Goal: Information Seeking & Learning: Learn about a topic

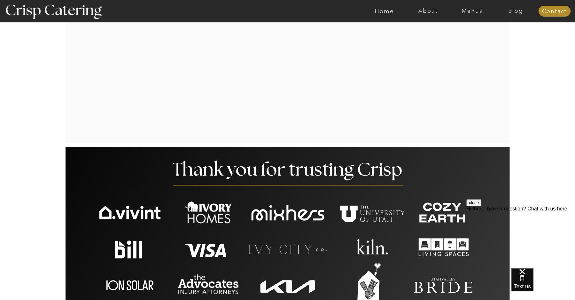
scroll to position [1182, 0]
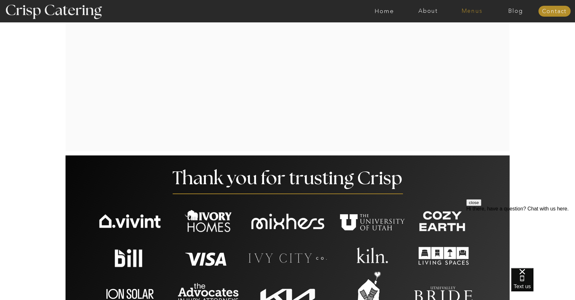
click at [460, 10] on nav "Menus" at bounding box center [472, 11] width 44 height 6
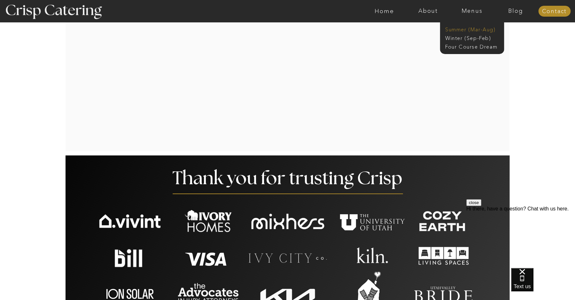
click at [486, 29] on nav "Summer (Mar-Aug)" at bounding box center [473, 29] width 57 height 6
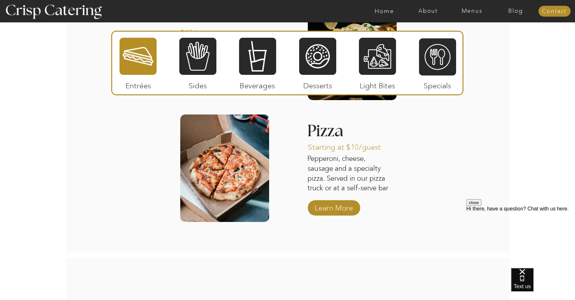
scroll to position [841, 0]
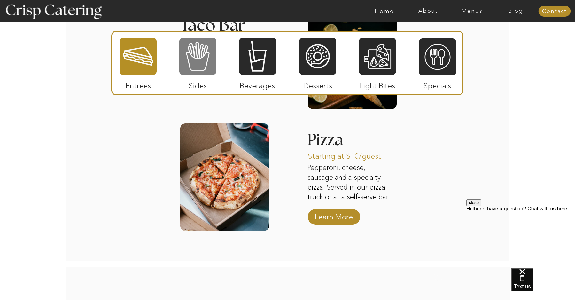
click at [200, 64] on div at bounding box center [197, 56] width 37 height 38
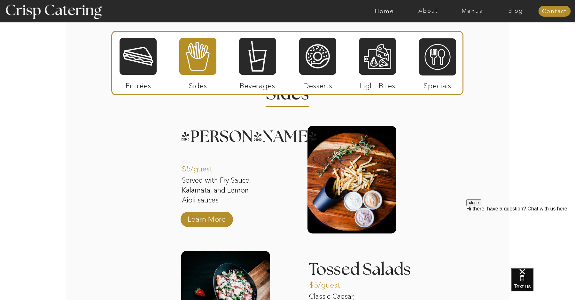
scroll to position [575, 0]
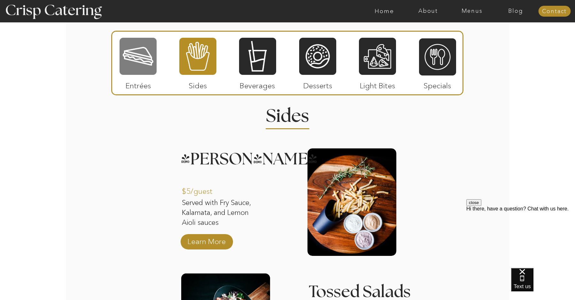
click at [148, 57] on div at bounding box center [137, 56] width 37 height 38
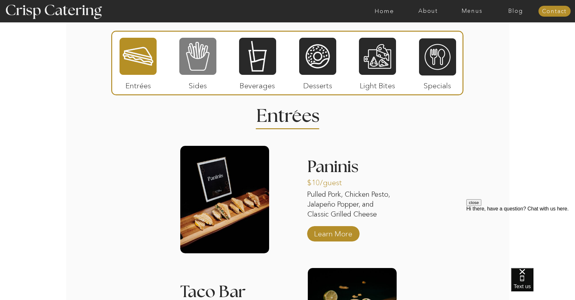
click at [207, 56] on div at bounding box center [197, 56] width 37 height 38
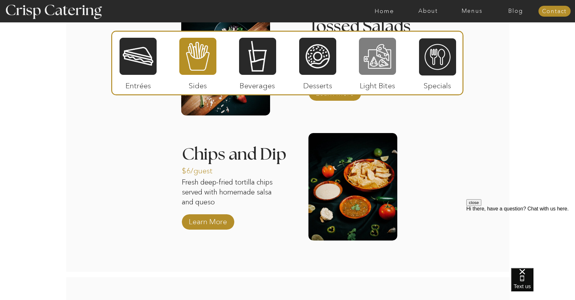
scroll to position [841, 0]
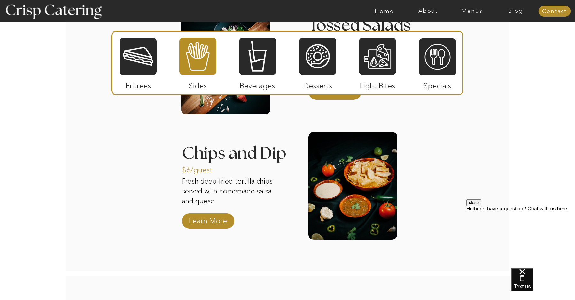
click at [255, 58] on div at bounding box center [257, 56] width 37 height 38
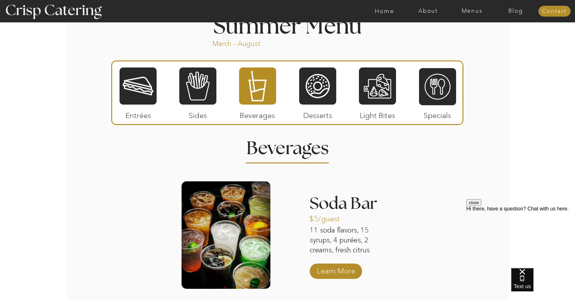
scroll to position [543, 0]
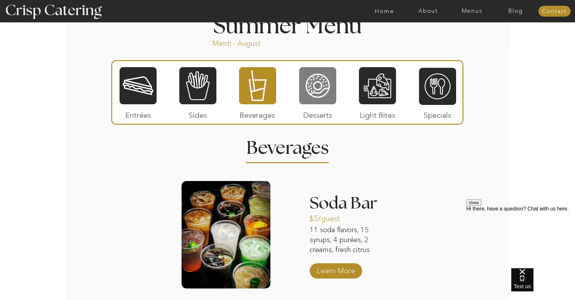
click at [318, 88] on div at bounding box center [317, 85] width 37 height 38
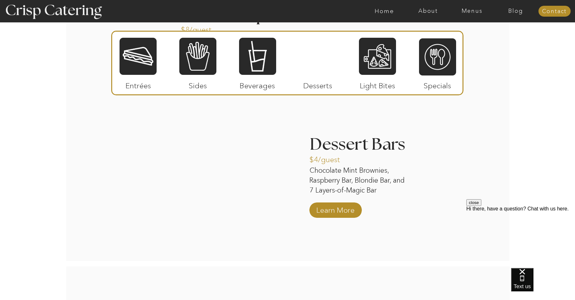
scroll to position [894, 0]
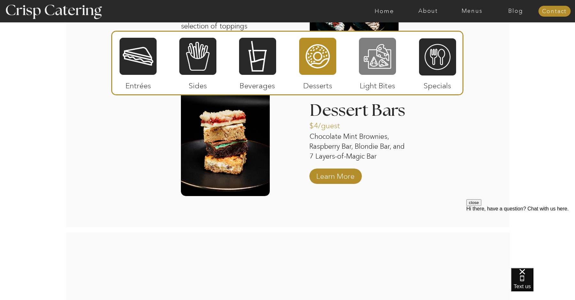
click at [376, 55] on div at bounding box center [377, 56] width 37 height 38
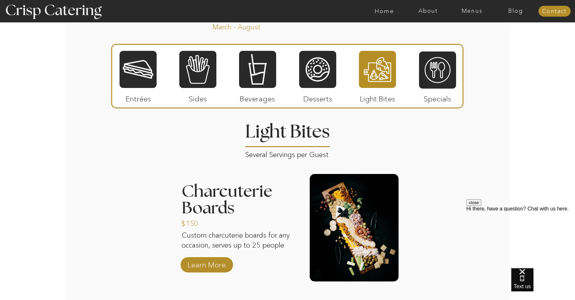
scroll to position [564, 0]
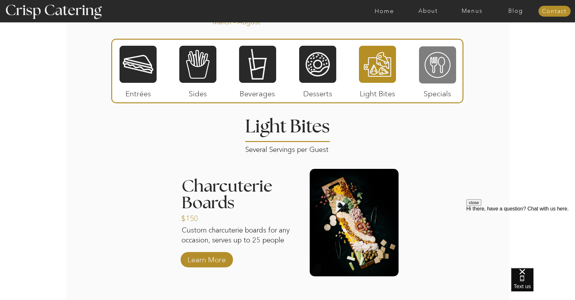
click at [425, 68] on div at bounding box center [437, 65] width 37 height 38
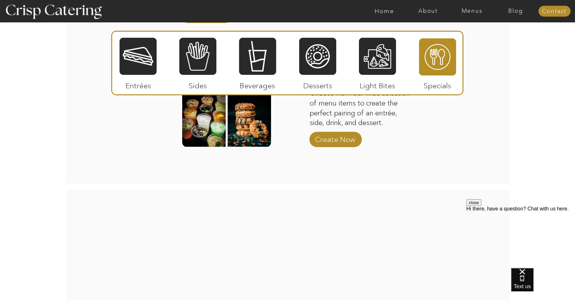
scroll to position [830, 0]
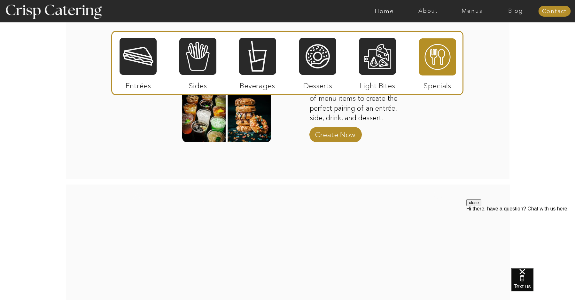
click at [129, 57] on div at bounding box center [137, 56] width 37 height 38
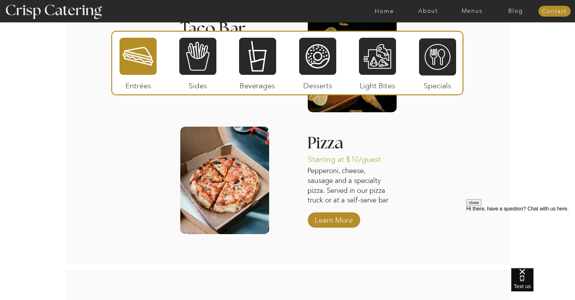
scroll to position [841, 0]
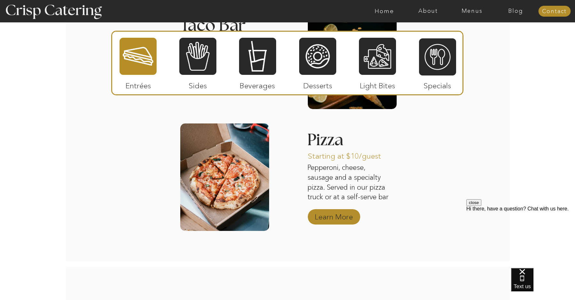
click at [333, 215] on p "Learn More" at bounding box center [333, 215] width 42 height 19
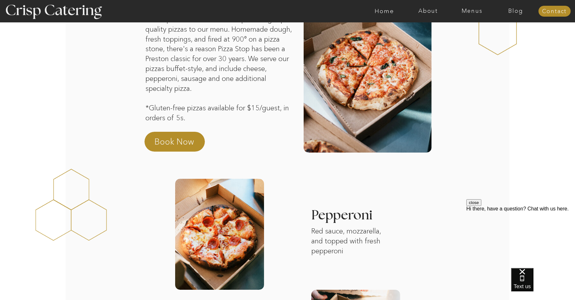
scroll to position [51, 0]
